Goal: Task Accomplishment & Management: Use online tool/utility

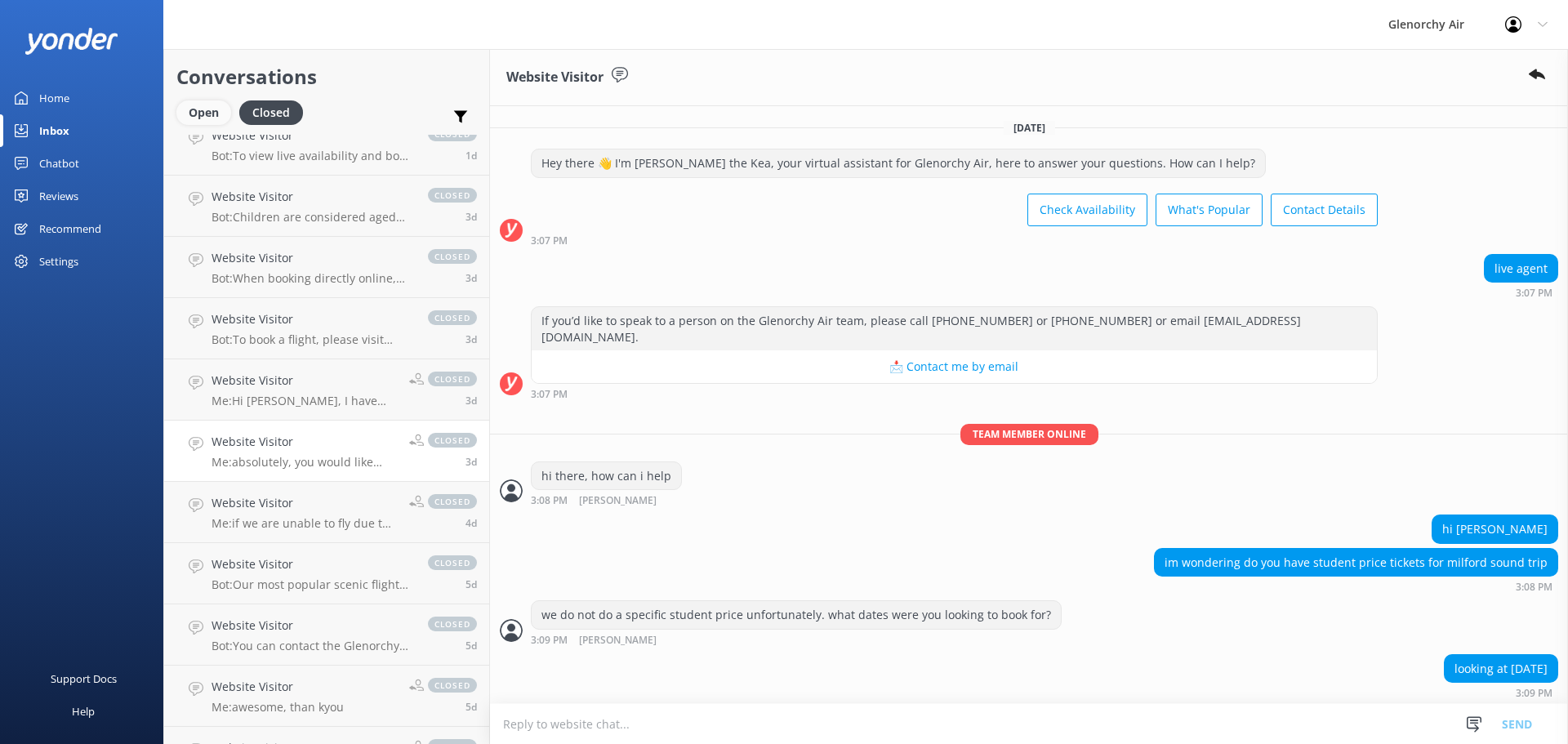
scroll to position [641, 0]
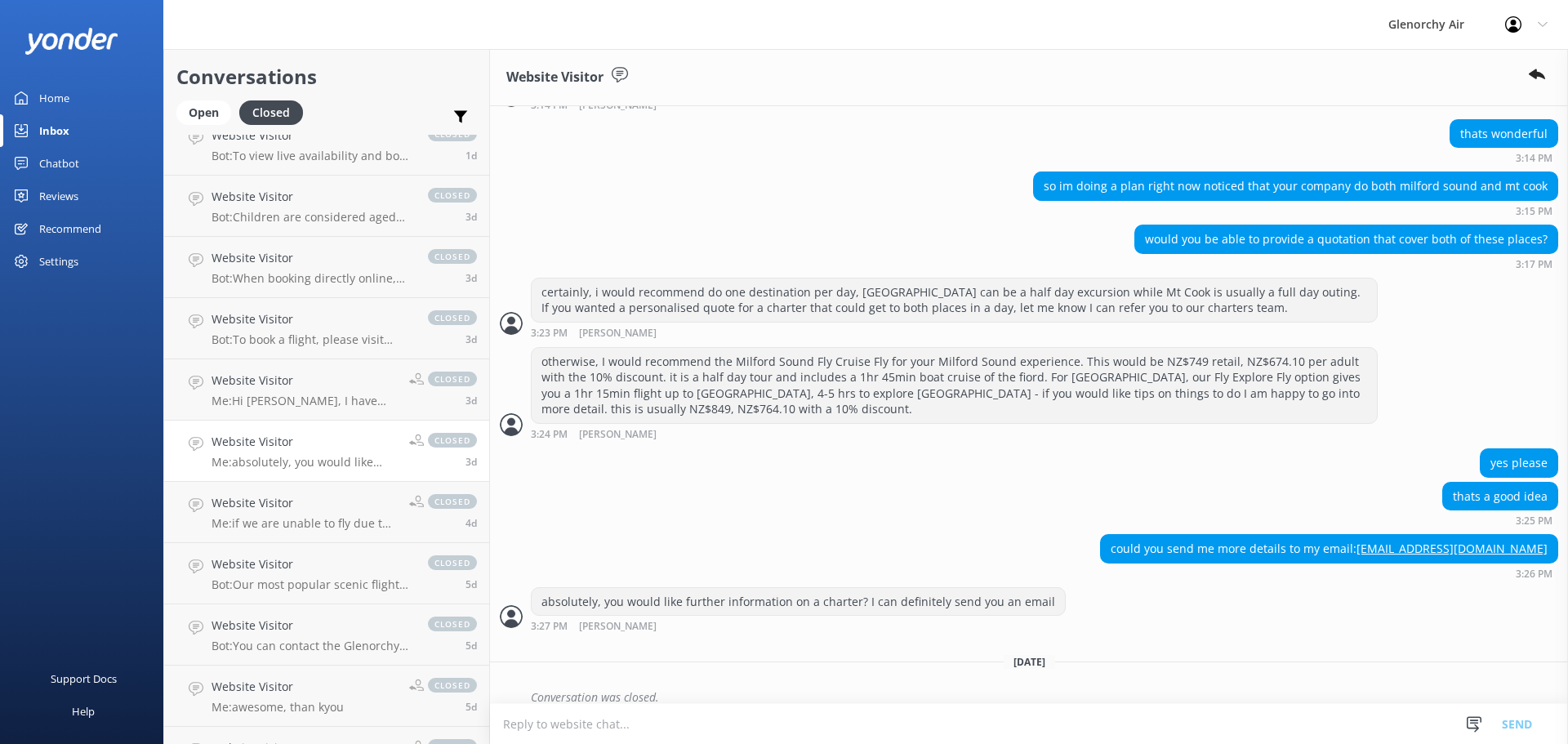
click at [222, 99] on div "Conversations Open Closed Important Assigned to me Unassigned" at bounding box center [327, 91] width 325 height 86
click at [200, 110] on div "Open" at bounding box center [203, 112] width 54 height 24
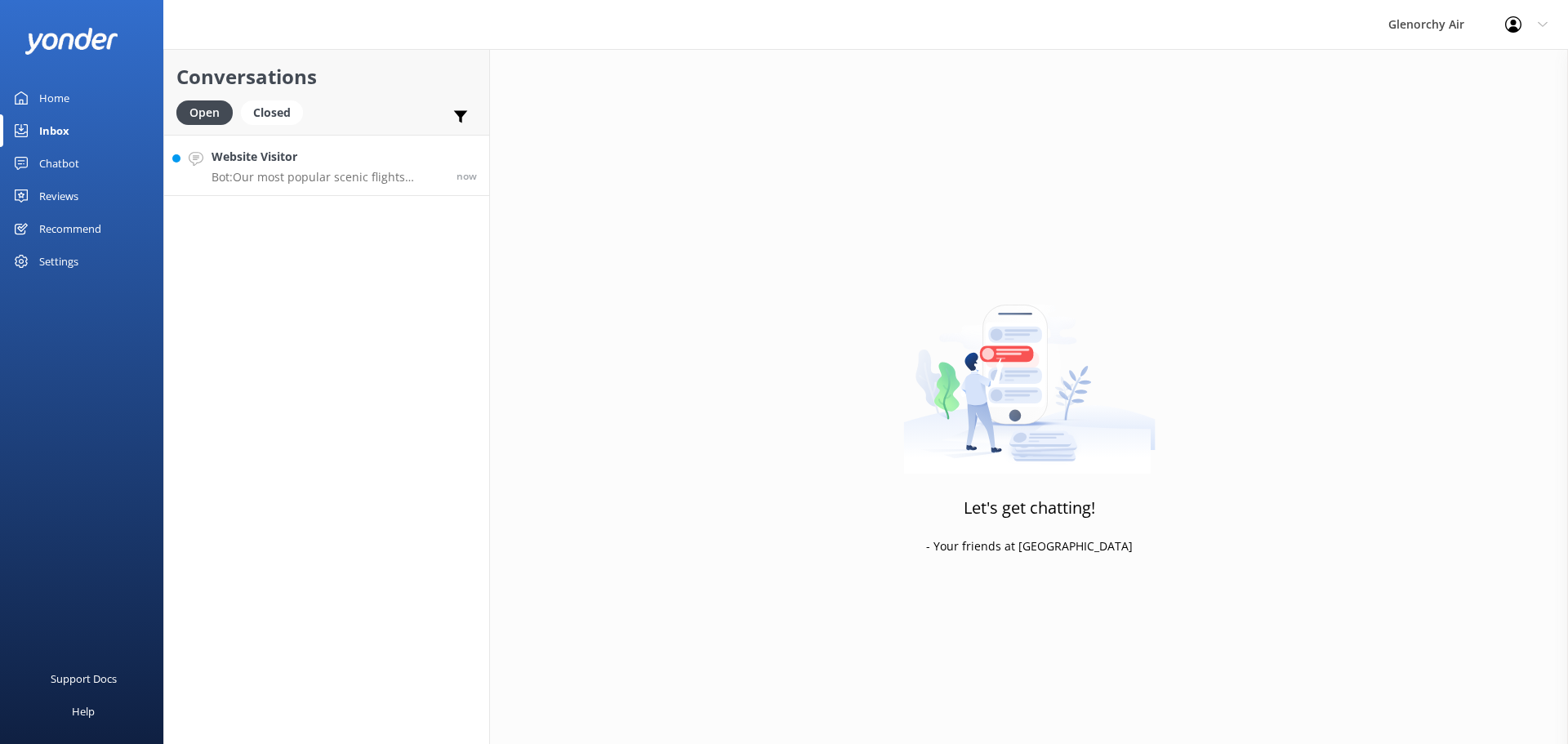
click at [255, 172] on p "Bot: Our most popular scenic flights include: - Milford Sound Fly | Cruise | Fl…" at bounding box center [327, 177] width 232 height 15
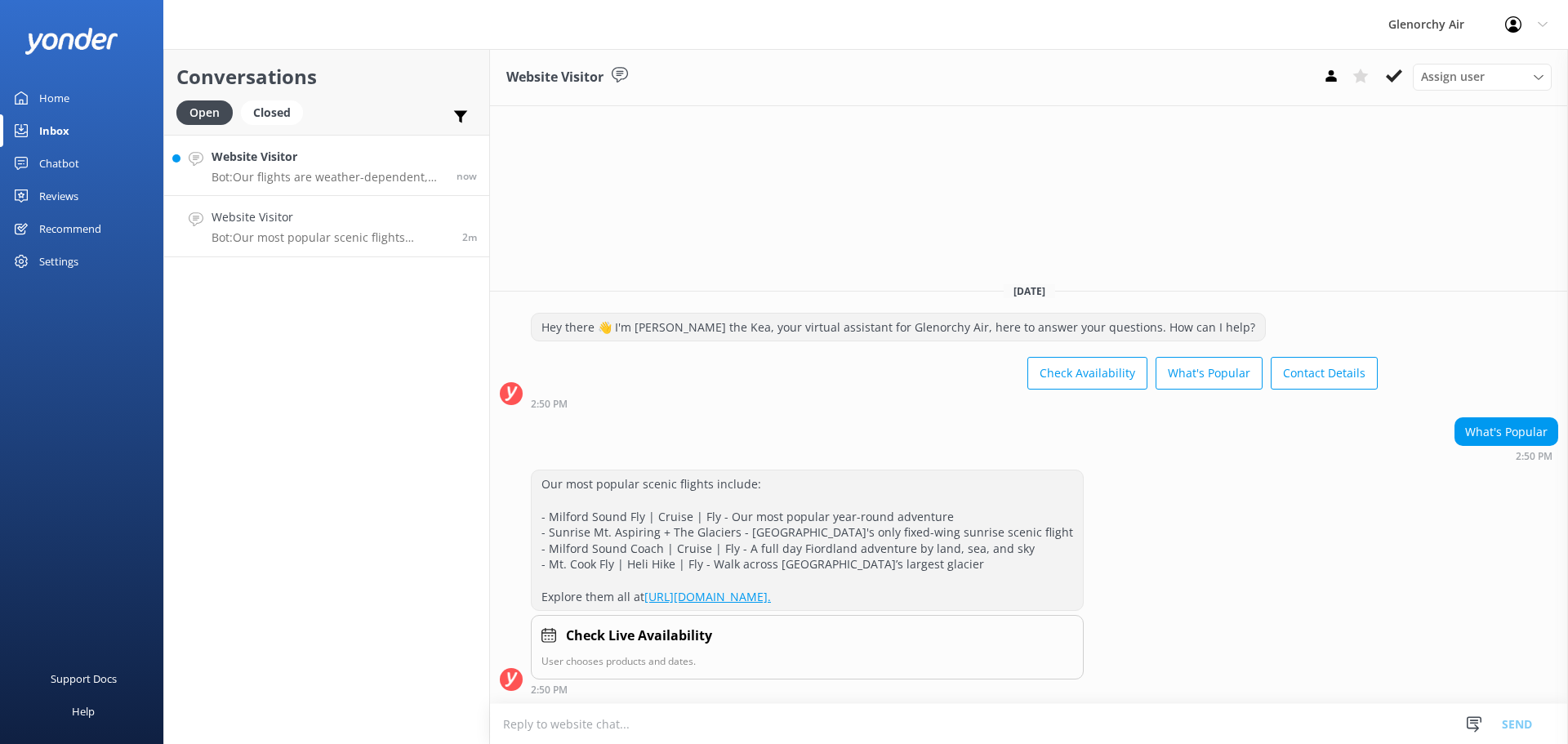
click at [245, 181] on p "Bot: Our flights are weather-dependent, and if we cannot fly due to adverse wea…" at bounding box center [327, 177] width 232 height 15
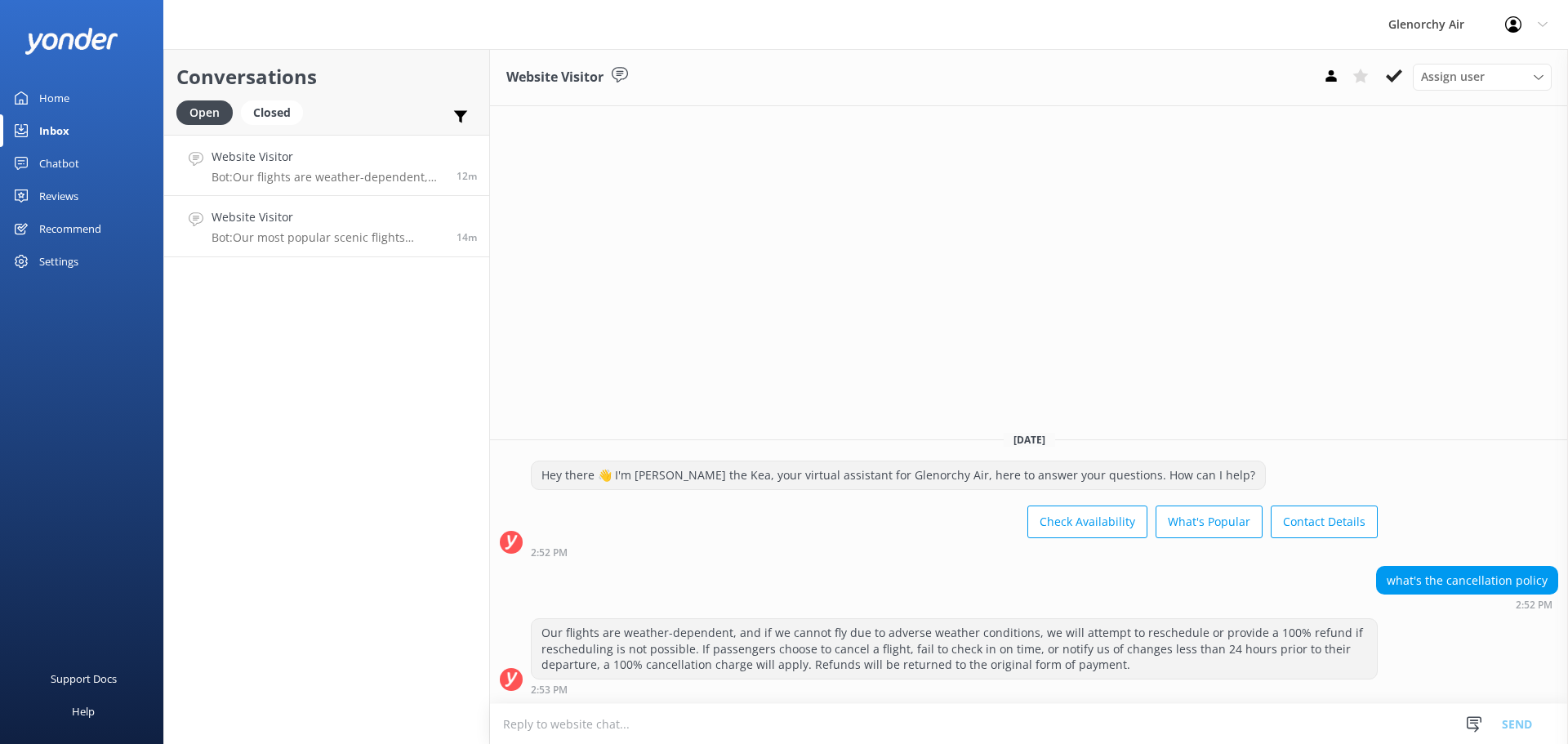
click at [220, 204] on link "Website Visitor Bot: Our most popular scenic flights include: - Milford Sound F…" at bounding box center [327, 227] width 325 height 61
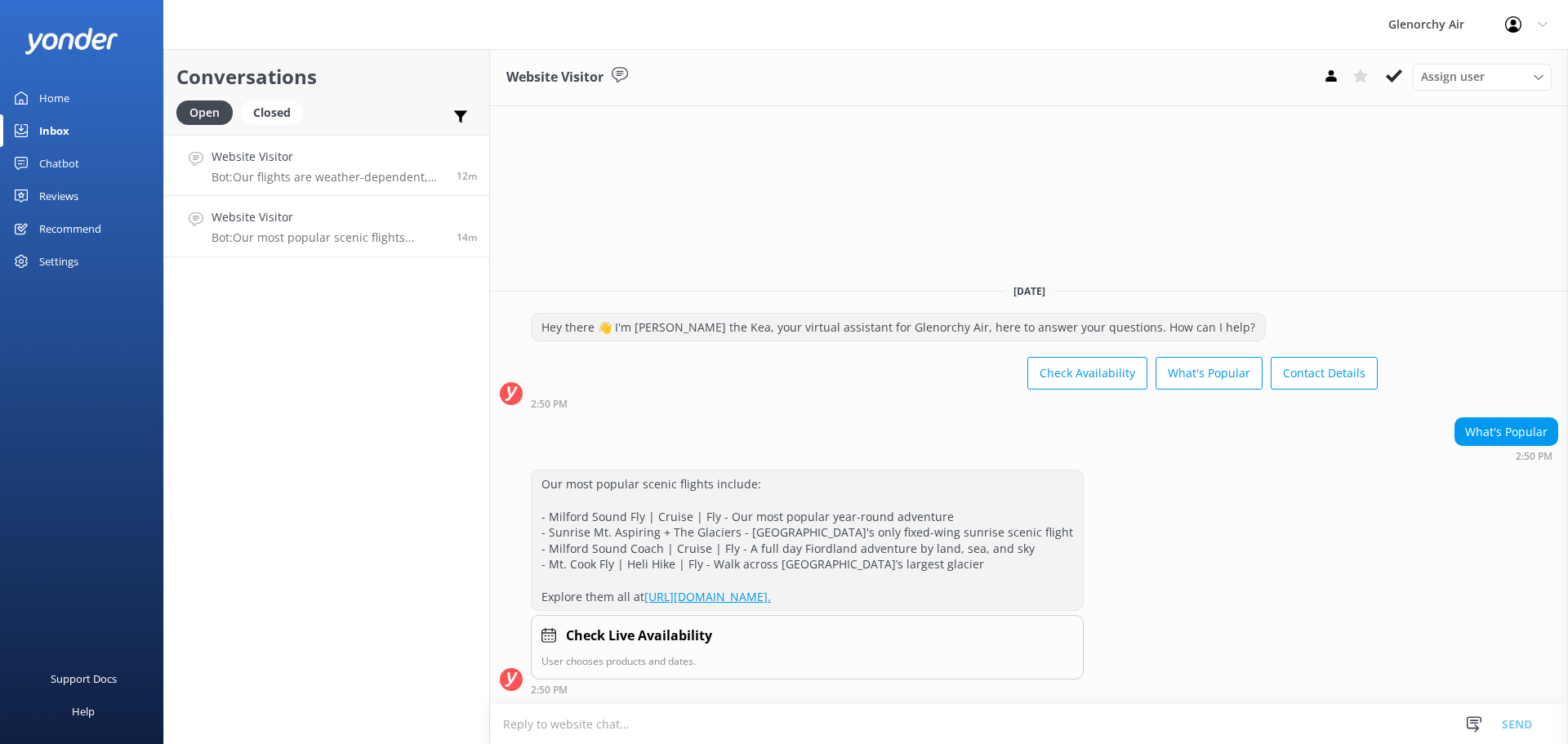
click at [249, 162] on h4 "Website Visitor" at bounding box center [327, 157] width 232 height 18
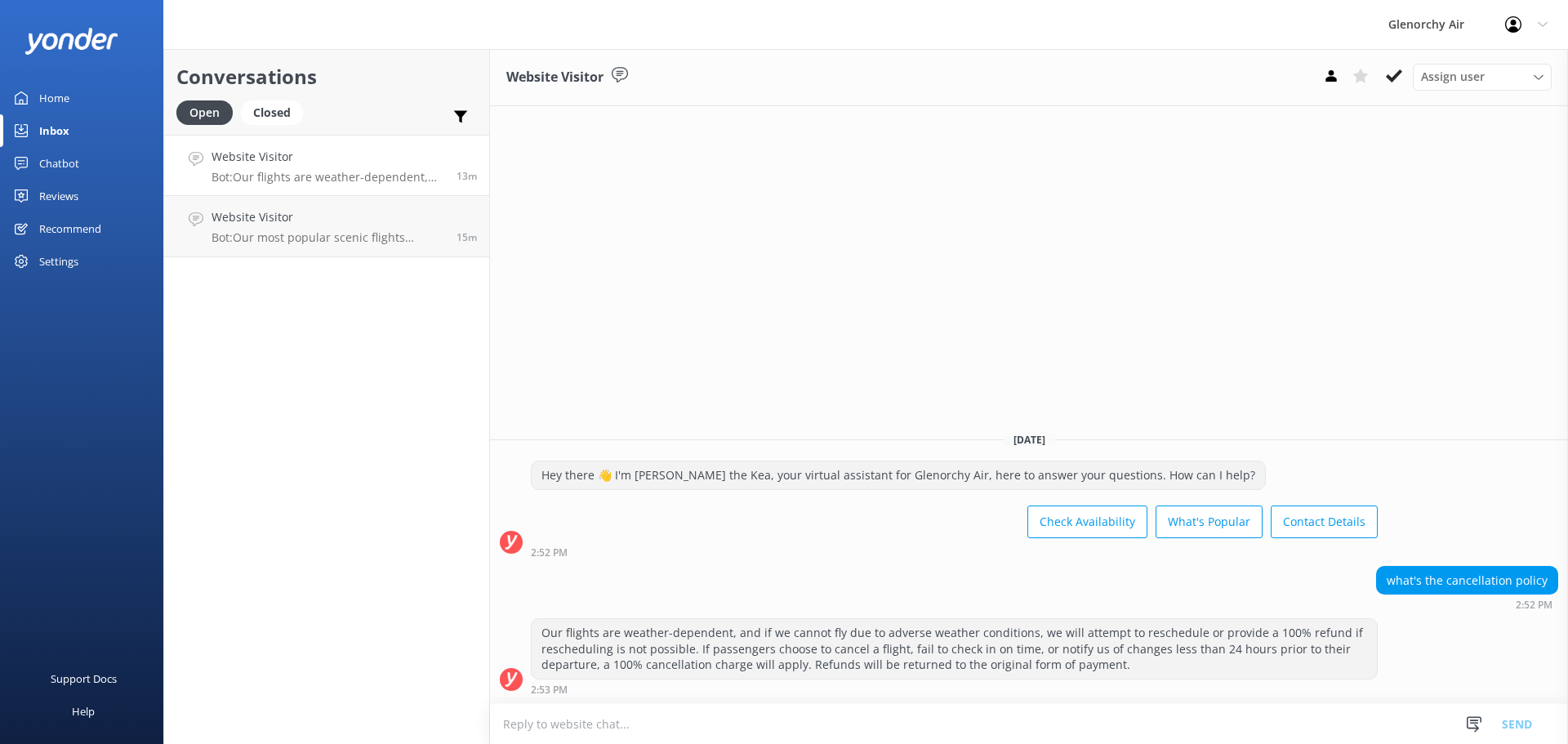
click at [258, 97] on div "Conversations Open Closed Important Assigned to me Unassigned" at bounding box center [327, 91] width 325 height 86
click at [266, 117] on div "Closed" at bounding box center [272, 112] width 62 height 24
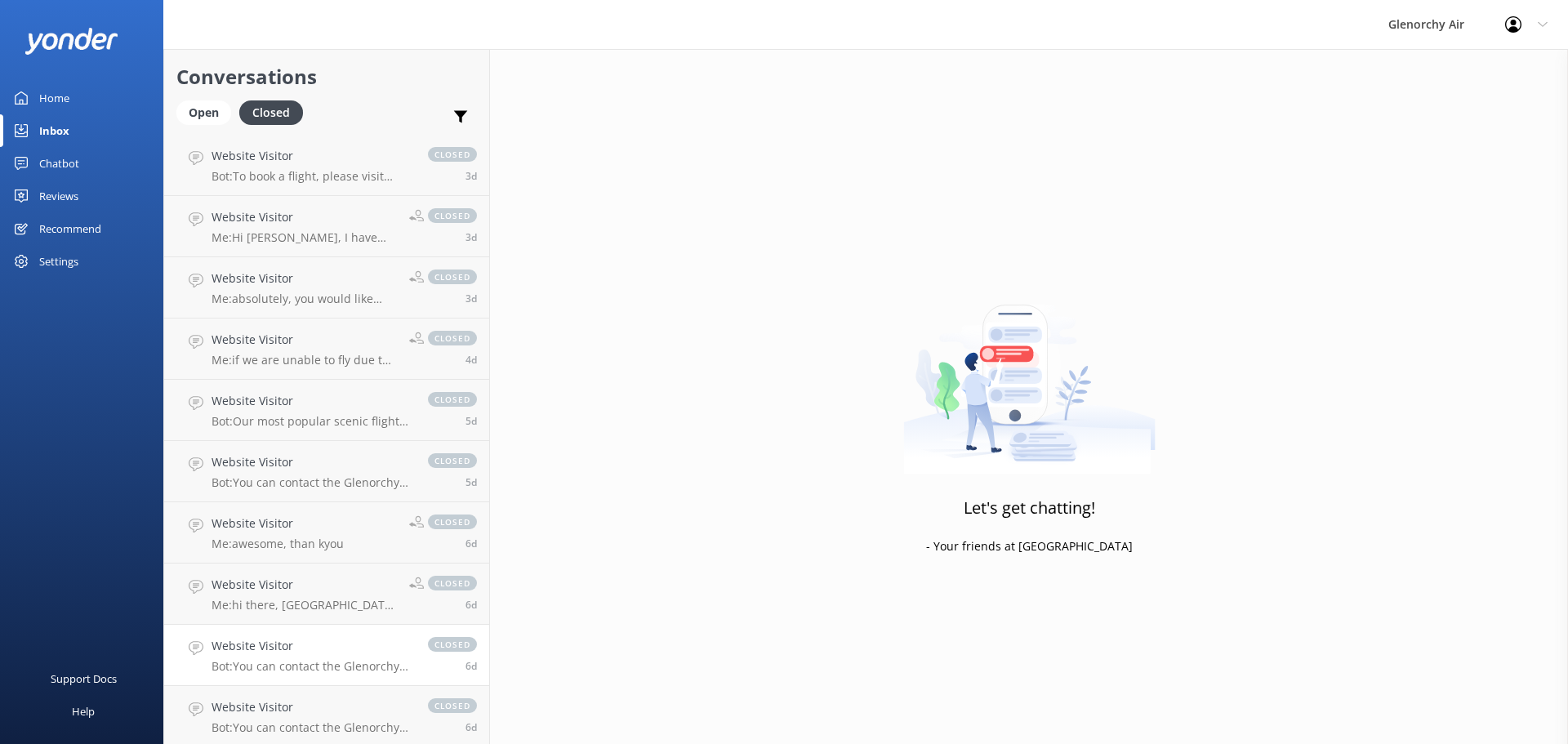
scroll to position [572, 0]
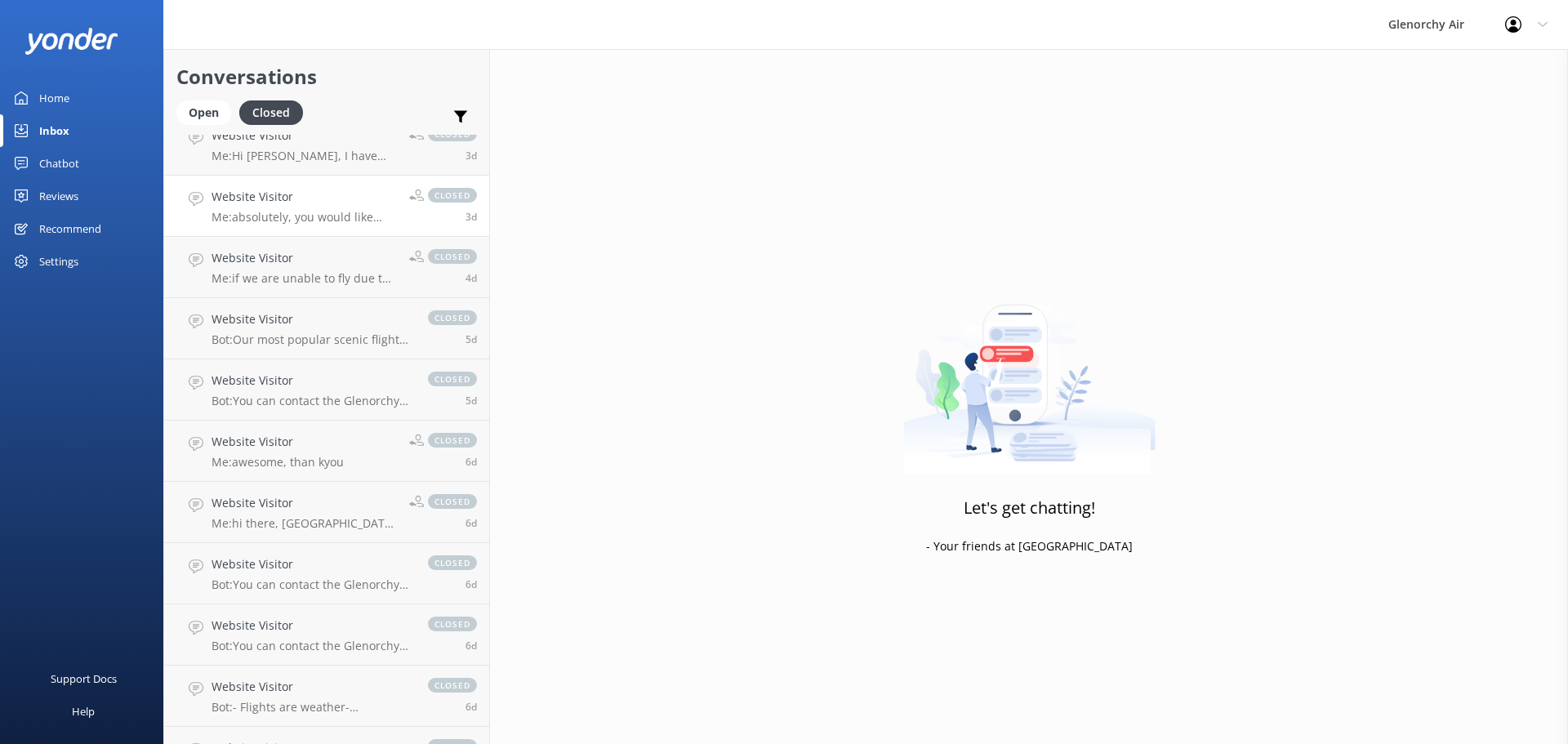
click at [262, 208] on div "Website Visitor Me: absolutely, you would like further information on a charter…" at bounding box center [303, 205] width 186 height 36
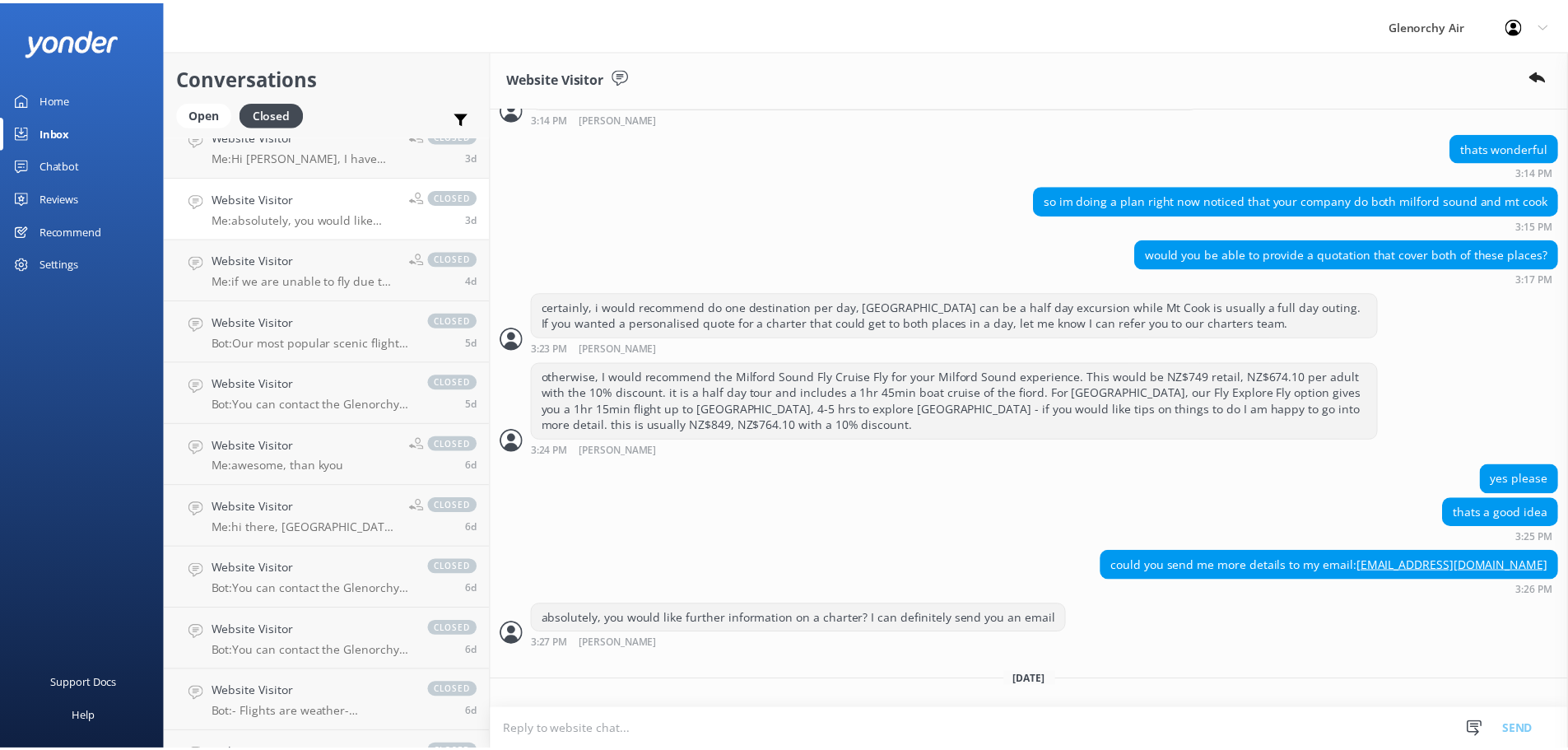
scroll to position [646, 0]
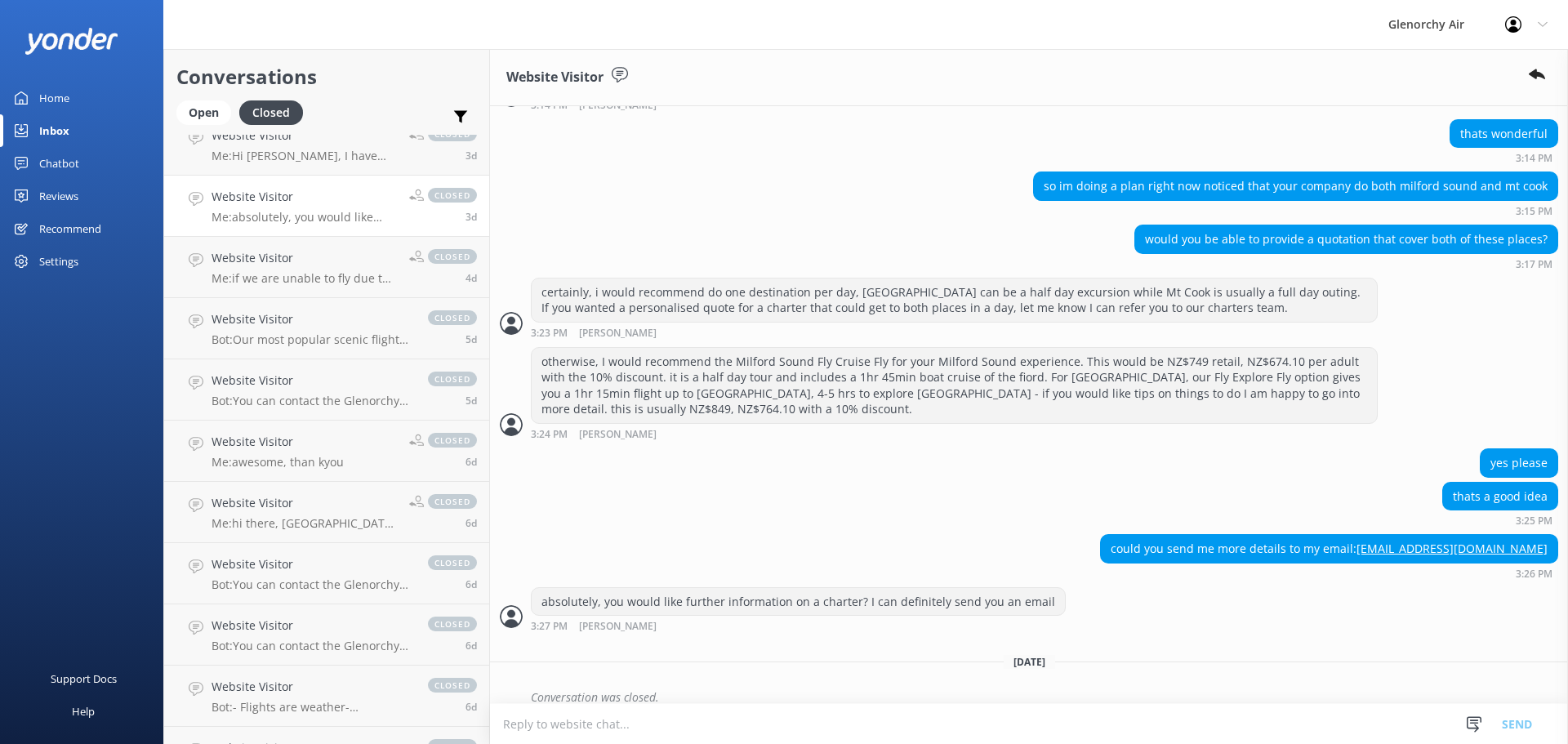
click at [46, 106] on div "Home" at bounding box center [53, 98] width 30 height 33
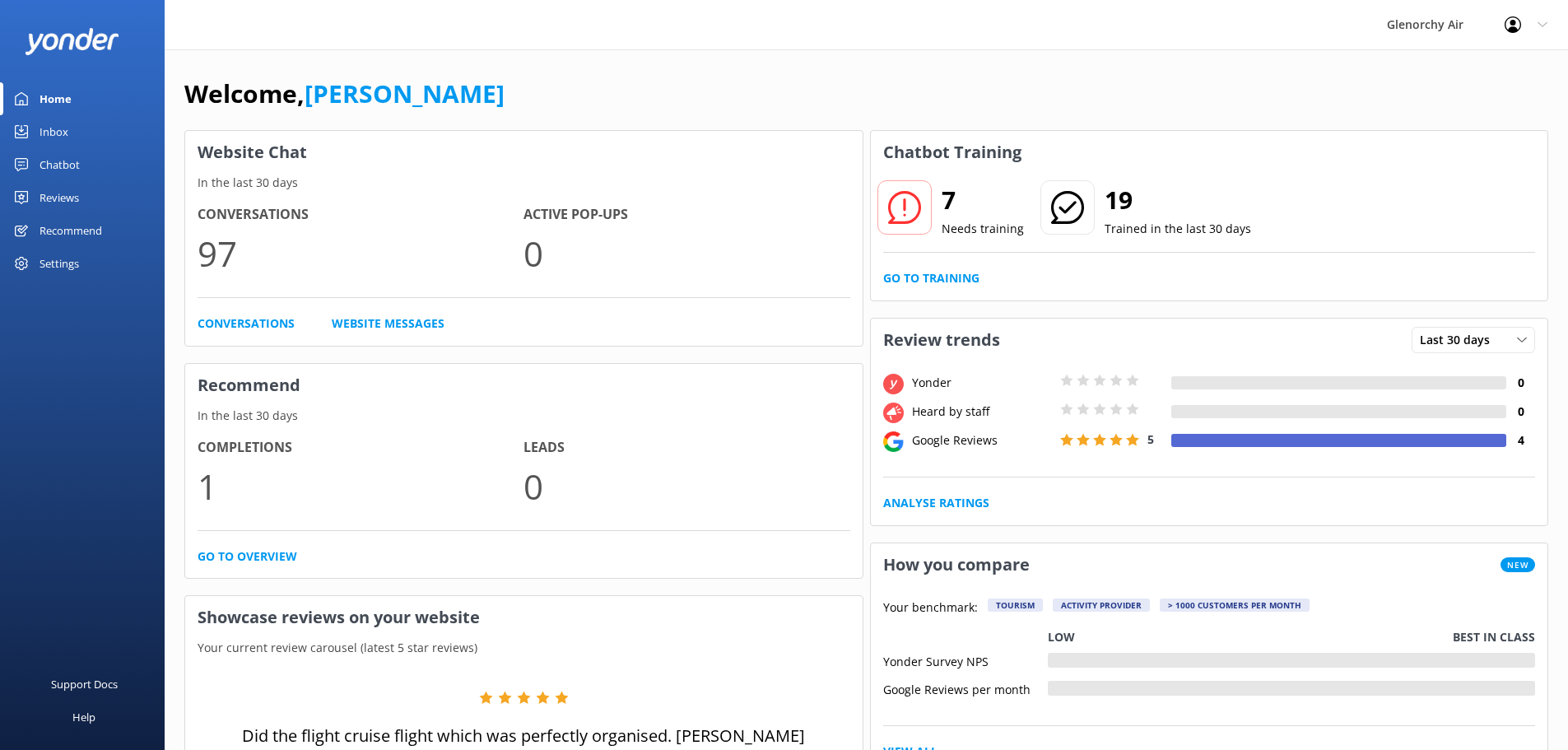
click at [47, 158] on div "Chatbot" at bounding box center [59, 165] width 40 height 33
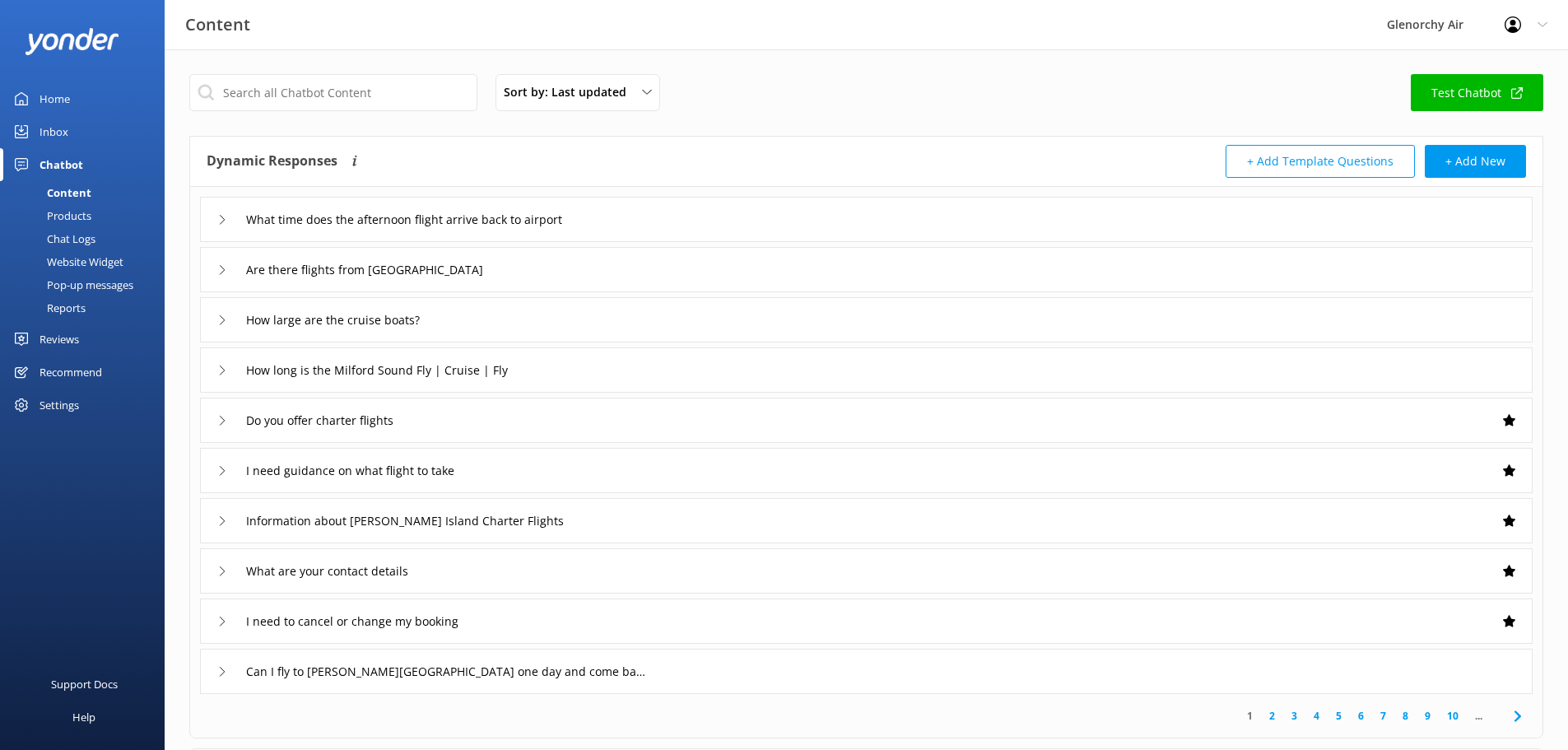
click at [64, 311] on div "Reports" at bounding box center [47, 308] width 75 height 24
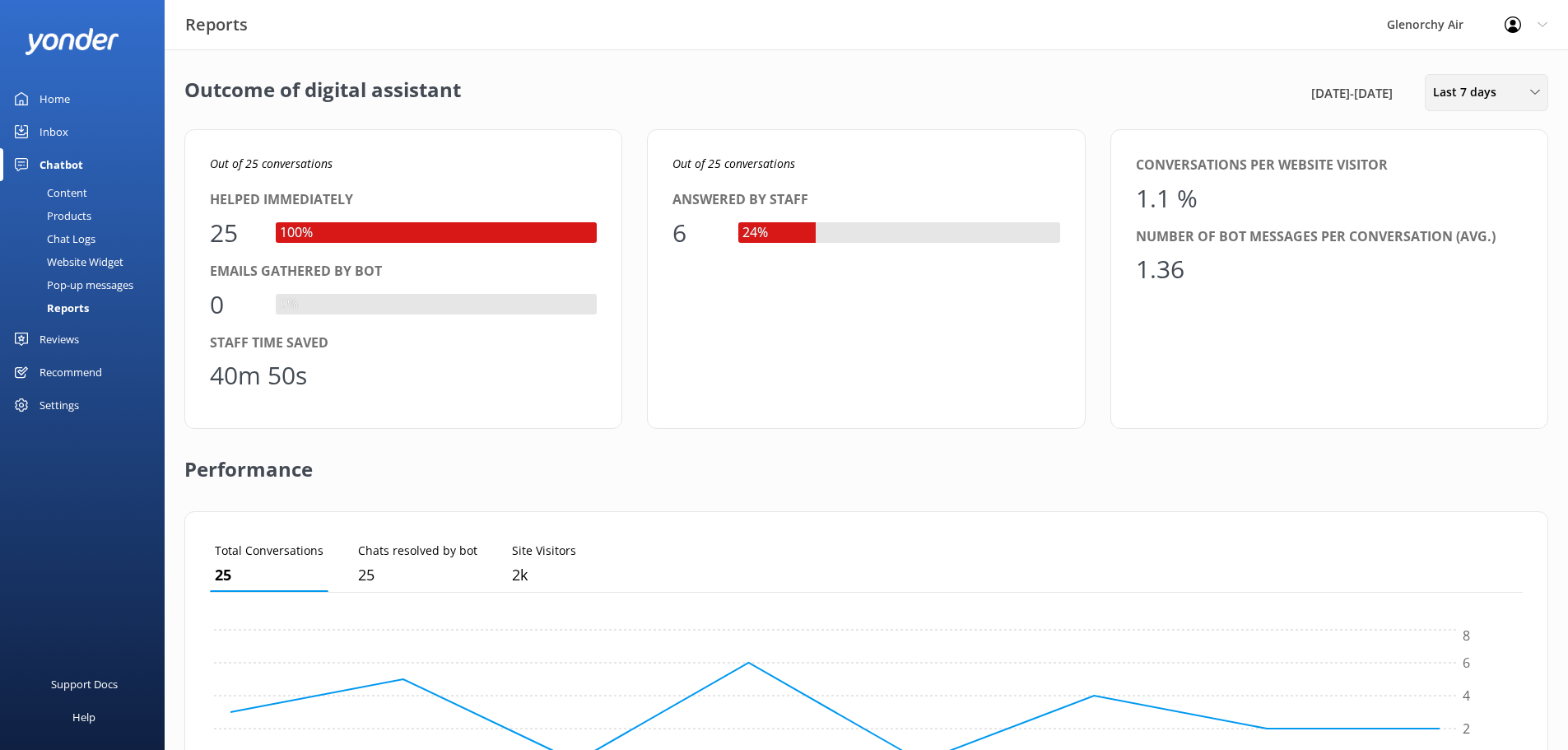
click at [1471, 95] on span "Last 7 days" at bounding box center [1469, 92] width 74 height 18
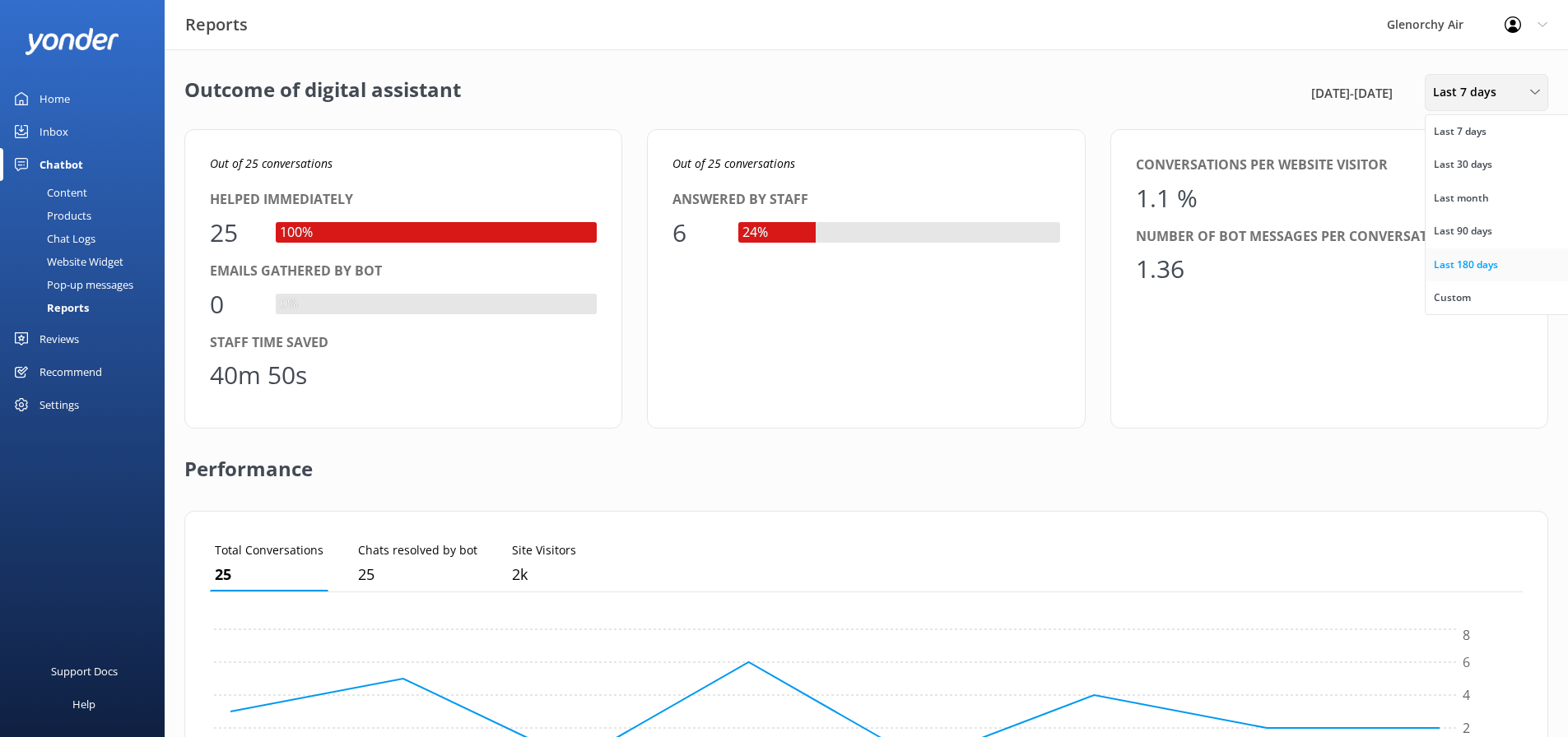
click at [1481, 270] on div "Last 180 days" at bounding box center [1465, 265] width 64 height 17
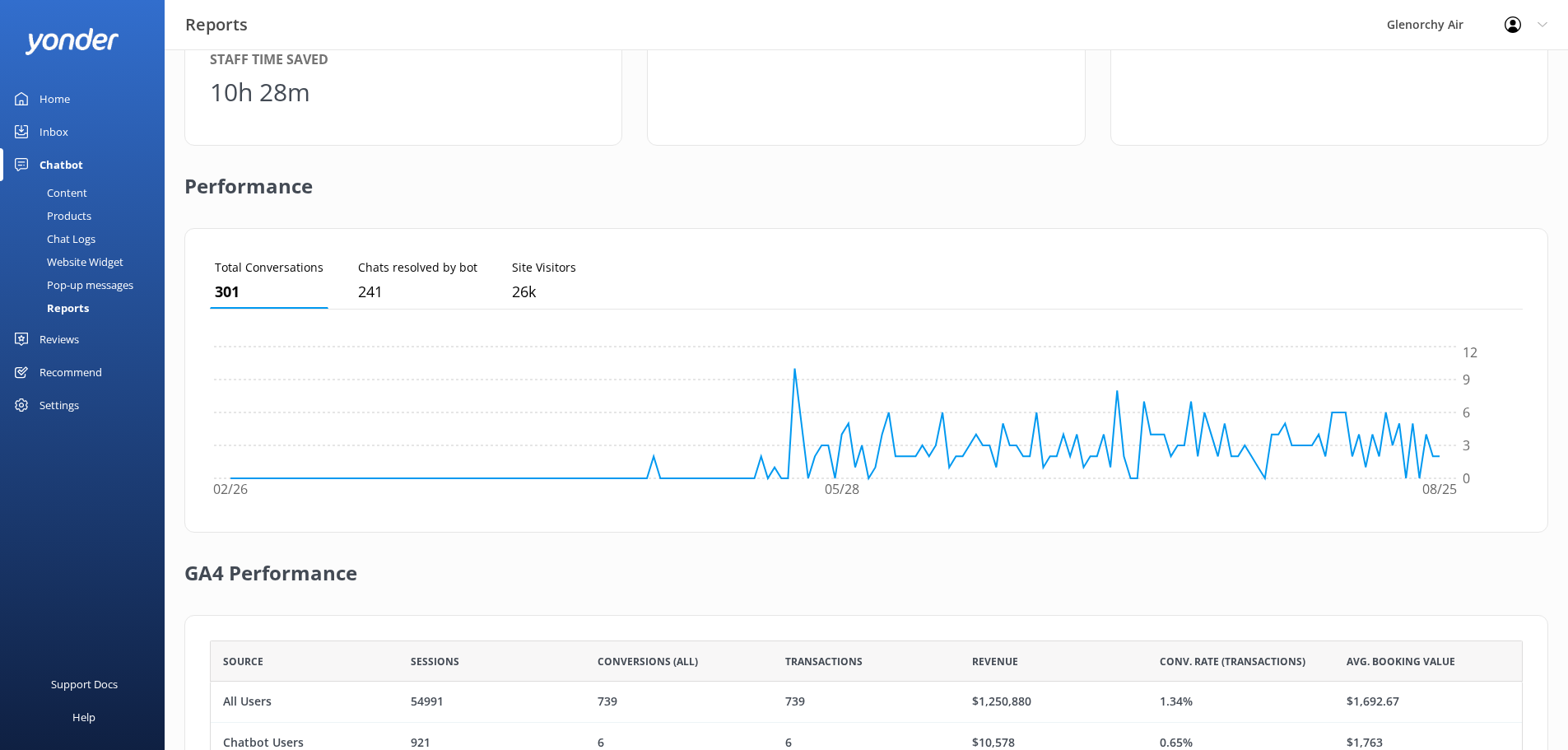
scroll to position [398, 0]
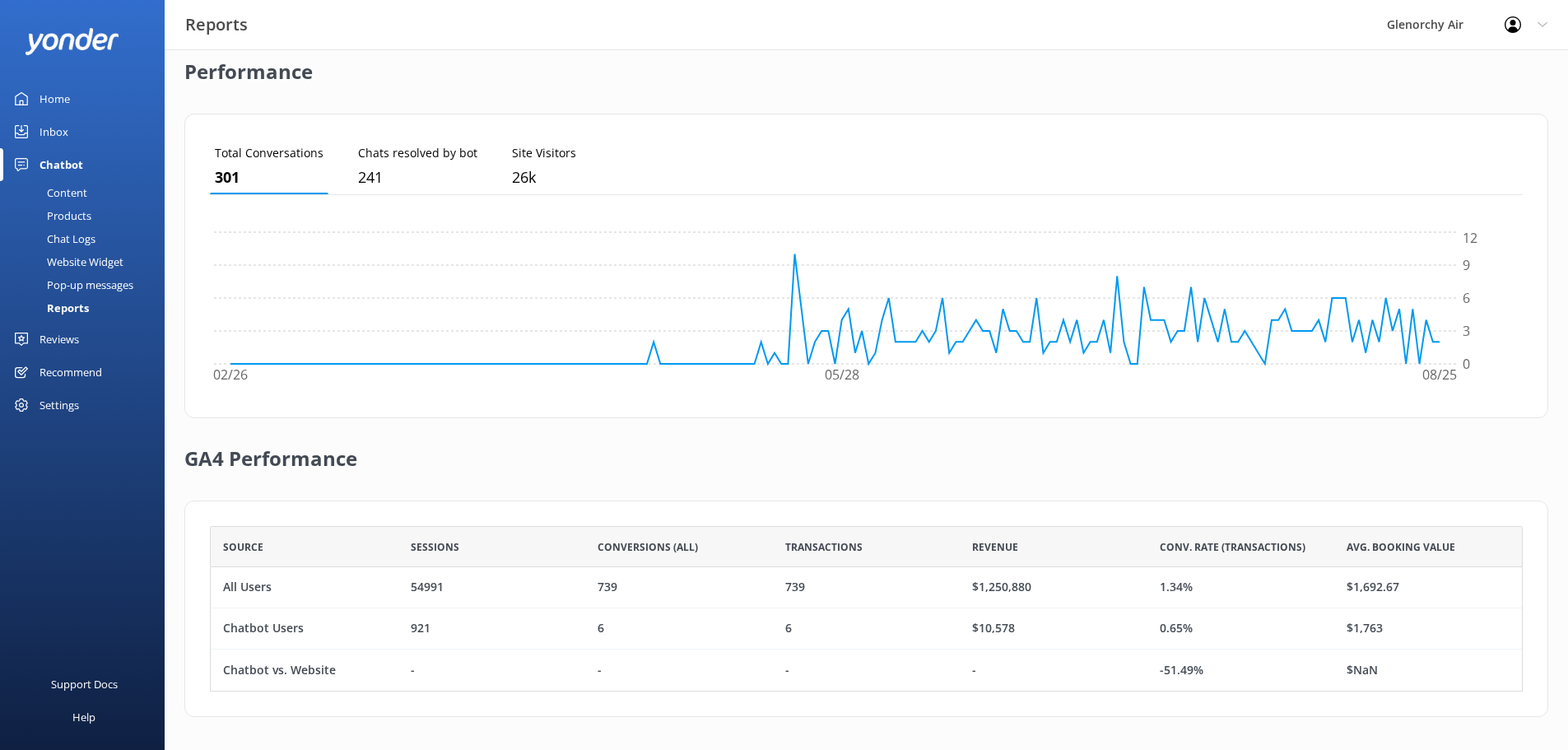
click at [989, 632] on div "$10,578" at bounding box center [994, 628] width 43 height 18
